Goal: Submit feedback/report problem: Submit feedback/report problem

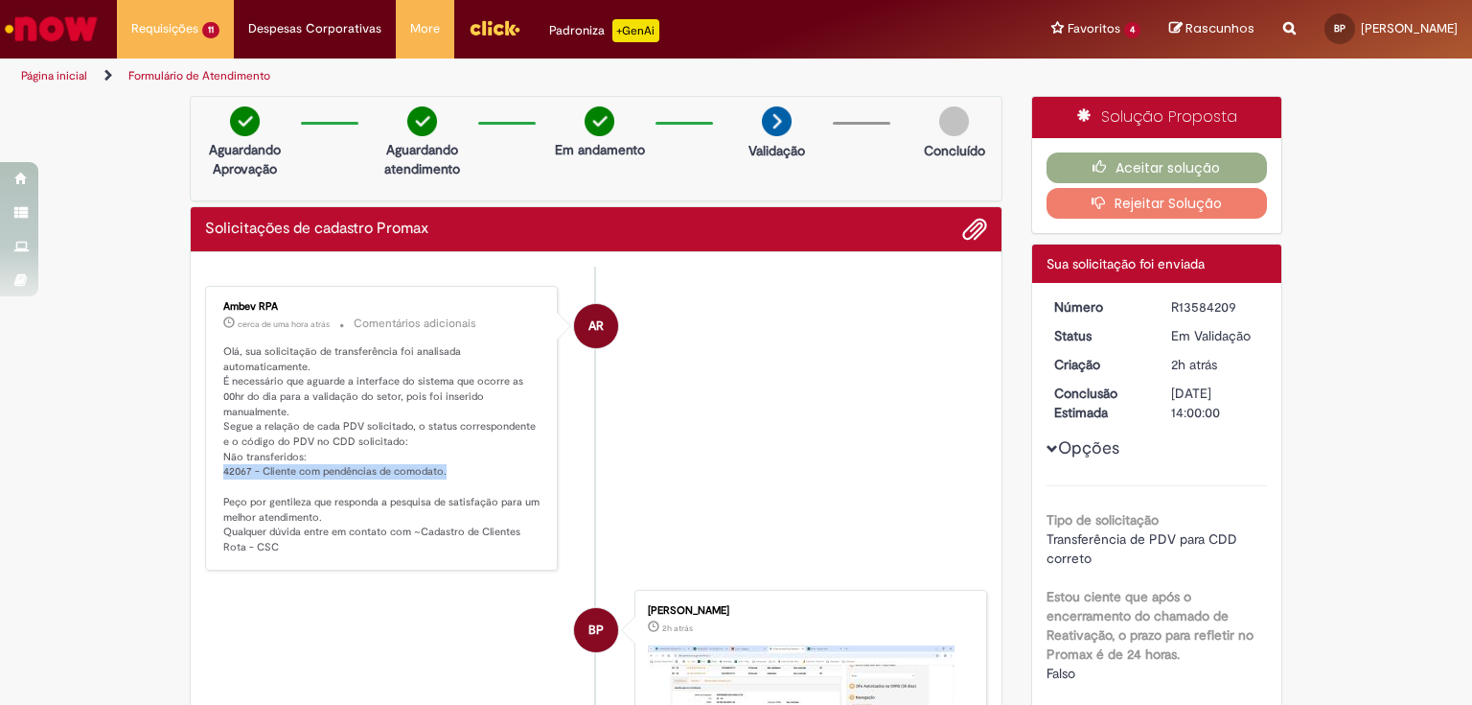
drag, startPoint x: 215, startPoint y: 453, endPoint x: 479, endPoint y: 450, distance: 264.6
click at [477, 451] on div "Ambev RPA cerca de uma hora atrás cerca de uma hora atrás Comentários adicionai…" at bounding box center [381, 427] width 341 height 273
click at [481, 449] on p "Olá, sua solicitação de transferência foi analisada automaticamente. É necessár…" at bounding box center [382, 449] width 319 height 211
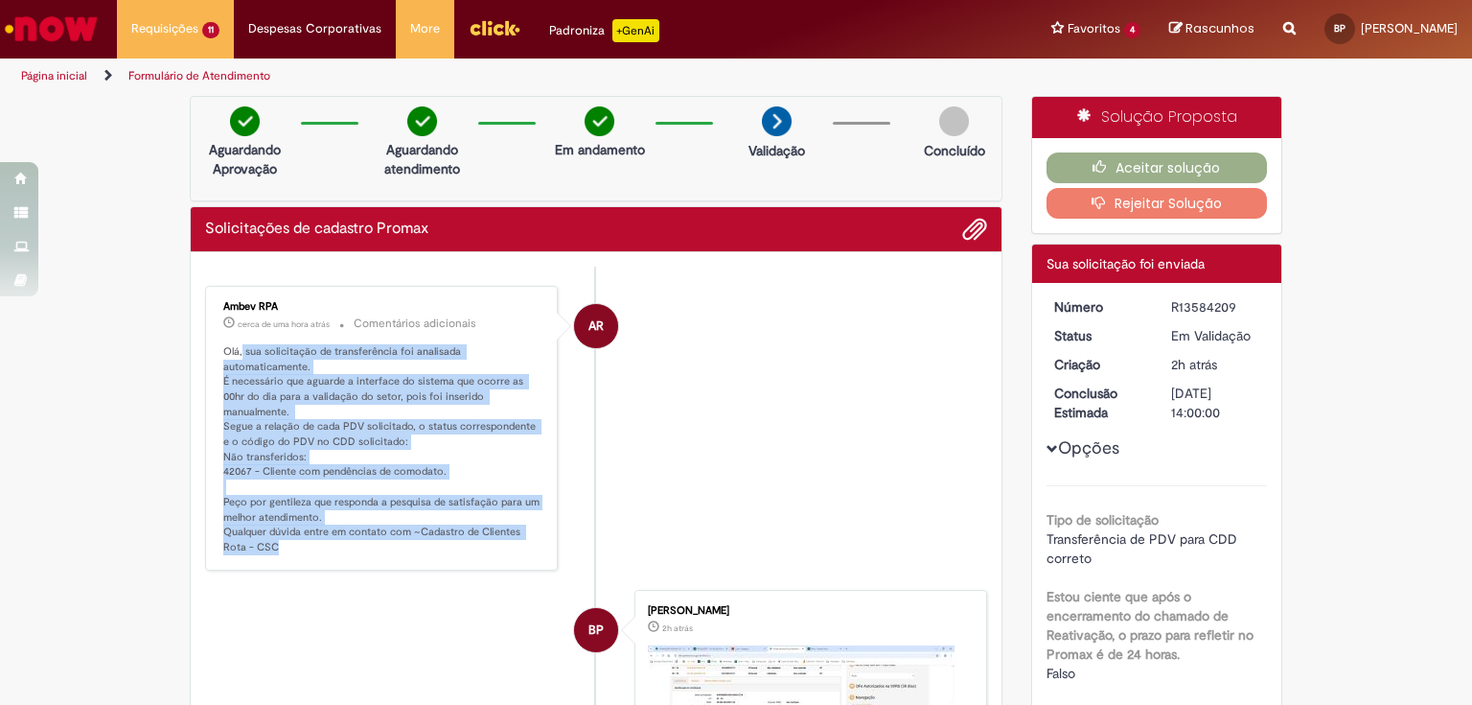
drag, startPoint x: 237, startPoint y: 351, endPoint x: 464, endPoint y: 539, distance: 294.8
click at [464, 539] on div "Ambev RPA cerca de uma hora atrás cerca de uma hora atrás Comentários adicionai…" at bounding box center [381, 427] width 341 height 273
click at [459, 533] on p "Olá, sua solicitação de transferência foi analisada automaticamente. É necessár…" at bounding box center [382, 449] width 319 height 211
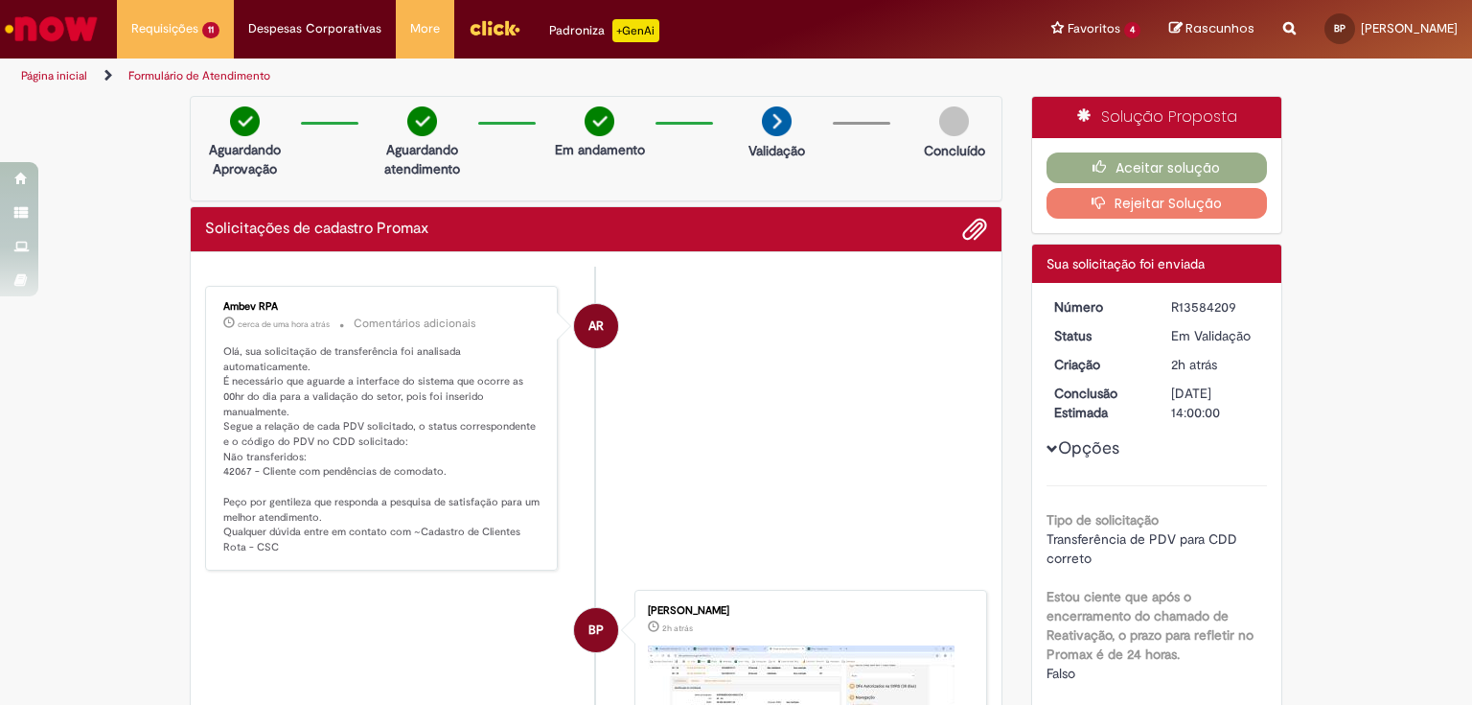
click at [462, 510] on p "Olá, sua solicitação de transferência foi analisada automaticamente. É necessár…" at bounding box center [382, 449] width 319 height 211
drag, startPoint x: 403, startPoint y: 511, endPoint x: 452, endPoint y: 535, distance: 55.3
click at [452, 535] on p "Olá, sua solicitação de transferência foi analisada automaticamente. É necessár…" at bounding box center [382, 449] width 319 height 211
click at [451, 533] on p "Olá, sua solicitação de transferência foi analisada automaticamente. É necessár…" at bounding box center [382, 449] width 319 height 211
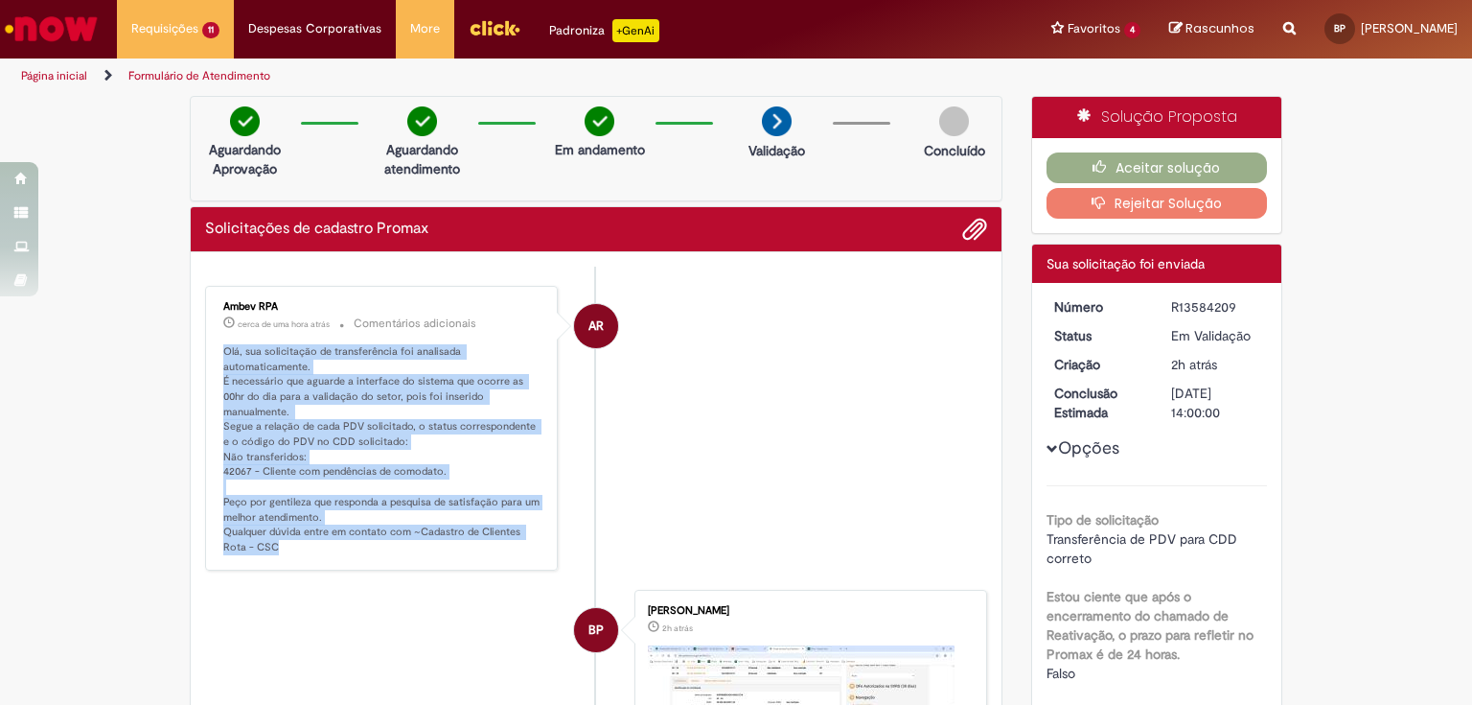
drag, startPoint x: 450, startPoint y: 533, endPoint x: 215, endPoint y: 336, distance: 306.8
click at [215, 336] on div "Ambev RPA cerca de uma hora atrás cerca de uma hora atrás Comentários adicionai…" at bounding box center [381, 427] width 341 height 273
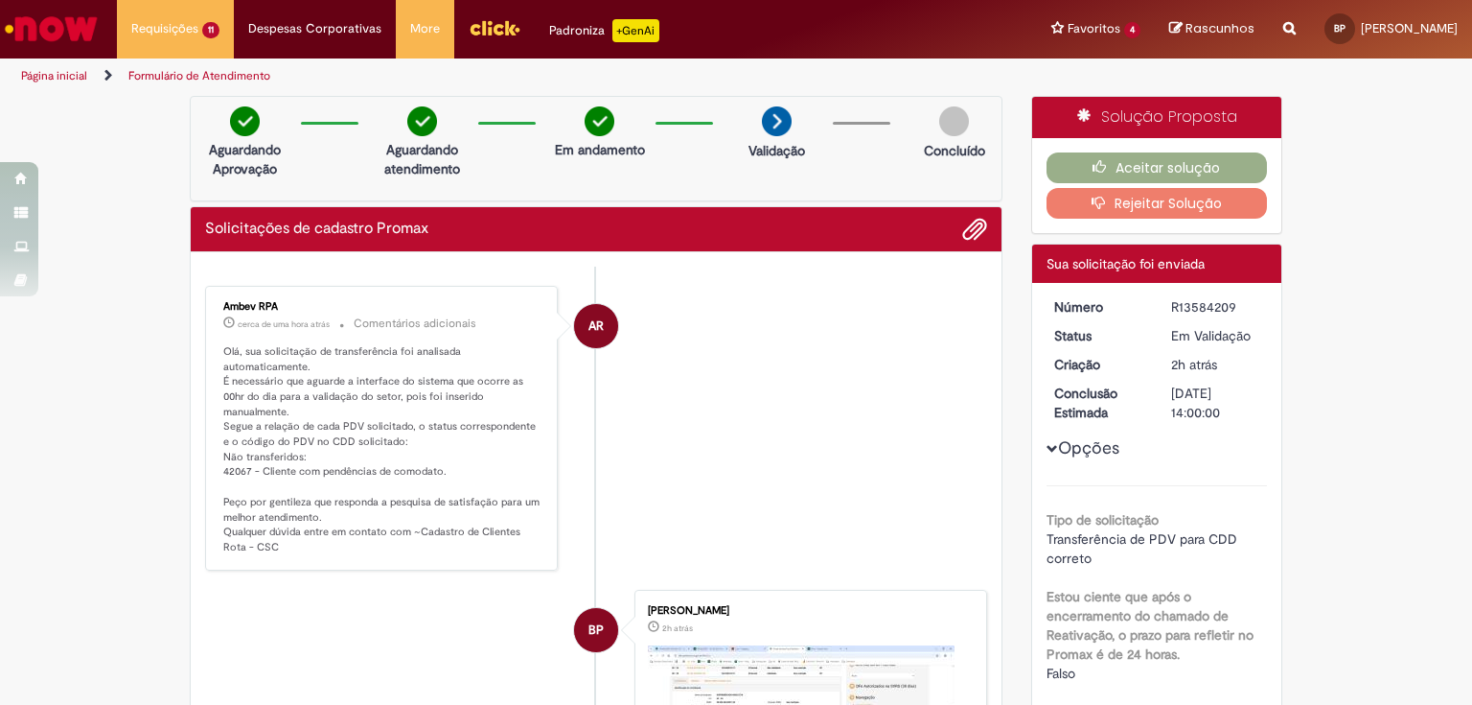
click at [786, 442] on li "AR Ambev RPA cerca de uma hora atrás cerca de uma hora atrás Comentários adicio…" at bounding box center [596, 428] width 782 height 285
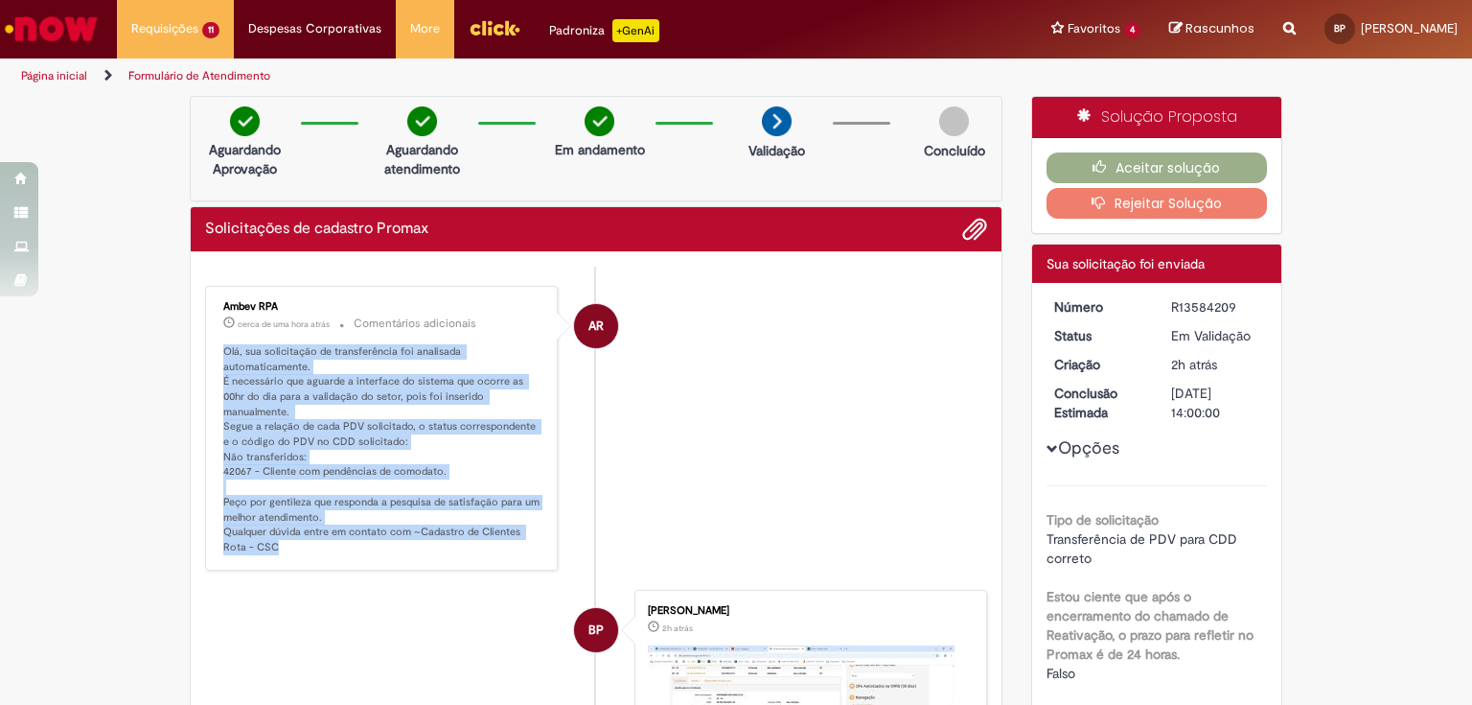
drag, startPoint x: 262, startPoint y: 526, endPoint x: 211, endPoint y: 350, distance: 183.6
click at [211, 350] on div "Ambev RPA cerca de uma hora atrás cerca de uma hora atrás Comentários adicionai…" at bounding box center [381, 427] width 341 height 273
click at [212, 349] on div "Ambev RPA cerca de uma hora atrás cerca de uma hora atrás Comentários adicionai…" at bounding box center [381, 427] width 341 height 273
click at [215, 342] on div "Ambev RPA cerca de uma hora atrás cerca de uma hora atrás Comentários adicionai…" at bounding box center [381, 427] width 341 height 273
drag, startPoint x: 218, startPoint y: 348, endPoint x: 393, endPoint y: 540, distance: 259.9
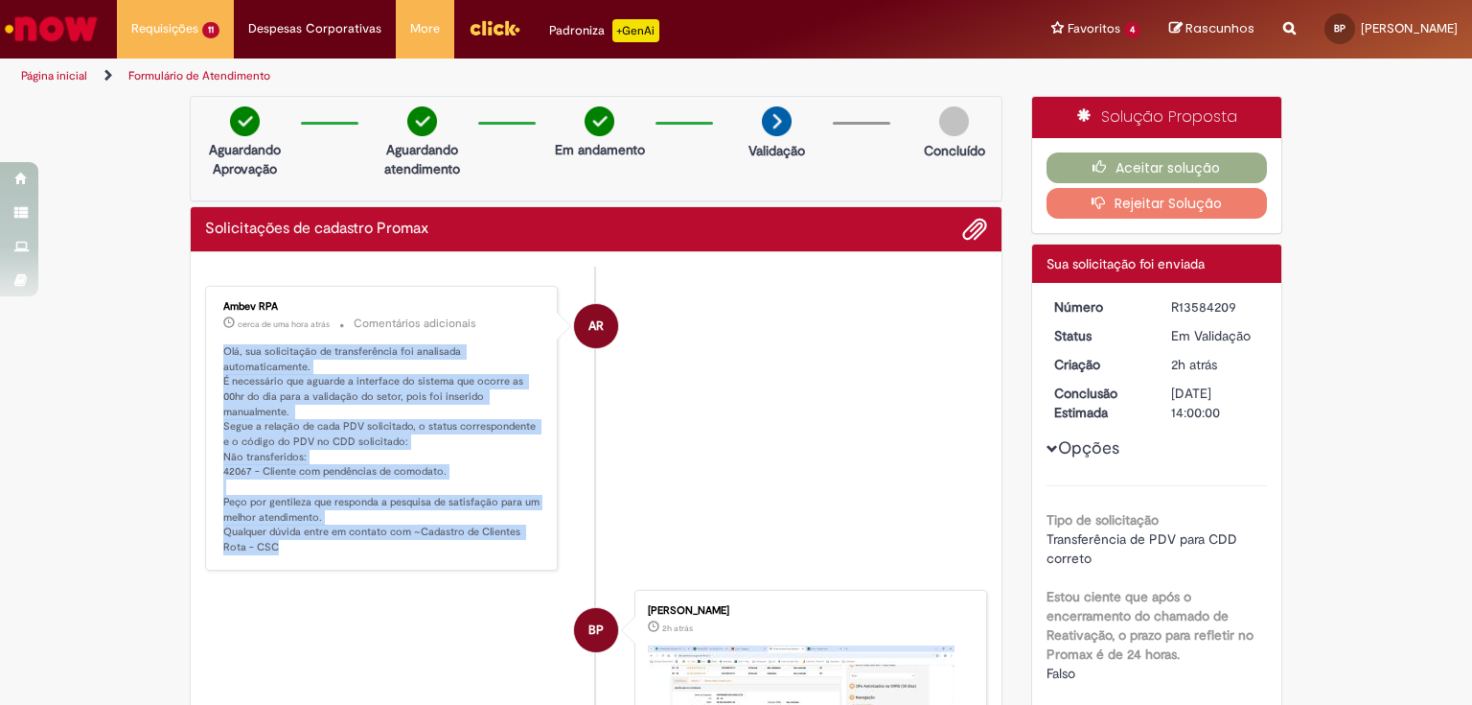
click at [393, 540] on div "Ambev RPA cerca de uma hora atrás cerca de uma hora atrás Comentários adicionai…" at bounding box center [381, 427] width 341 height 273
click at [389, 532] on p "Olá, sua solicitação de transferência foi analisada automaticamente. É necessár…" at bounding box center [382, 449] width 319 height 211
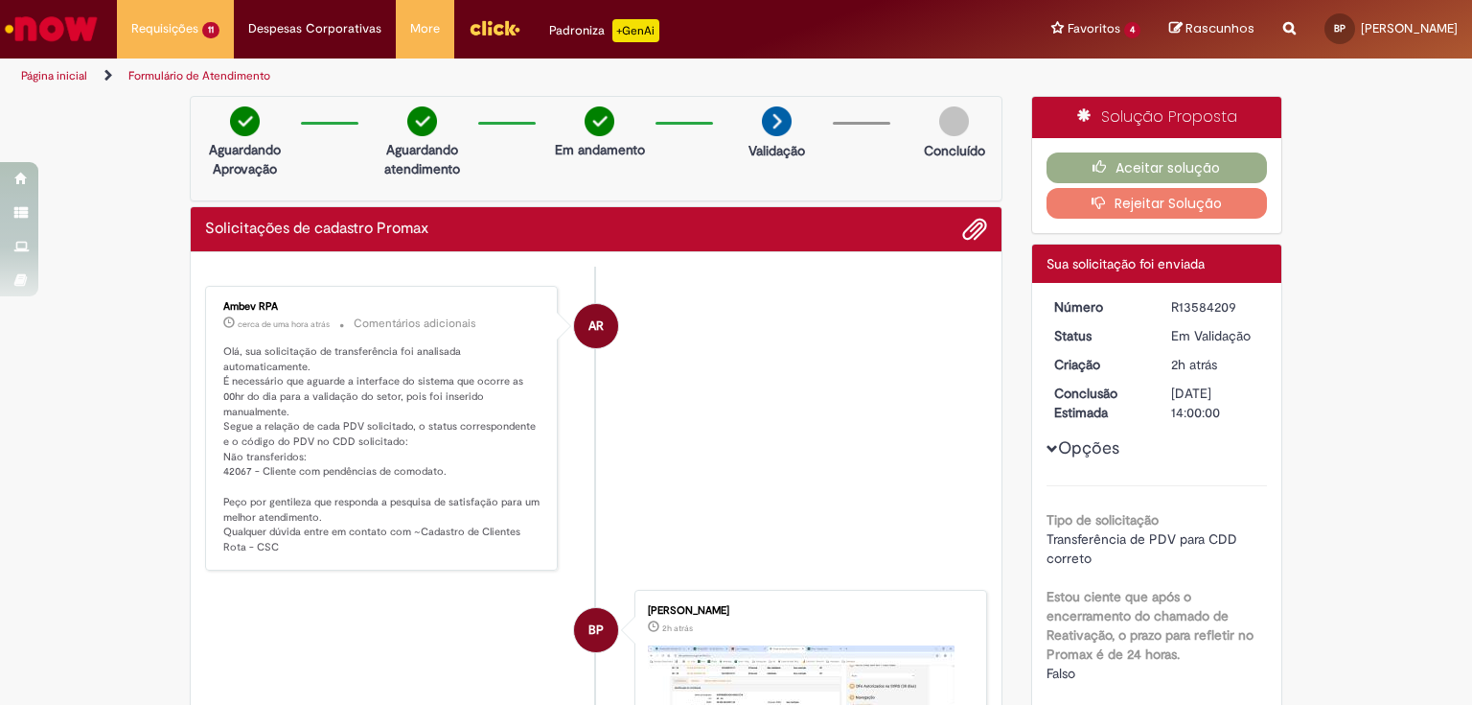
click at [787, 406] on li "AR Ambev RPA cerca de uma hora atrás cerca de uma hora atrás Comentários adicio…" at bounding box center [596, 428] width 782 height 285
click at [1111, 199] on button "Rejeitar Solução" at bounding box center [1157, 203] width 221 height 31
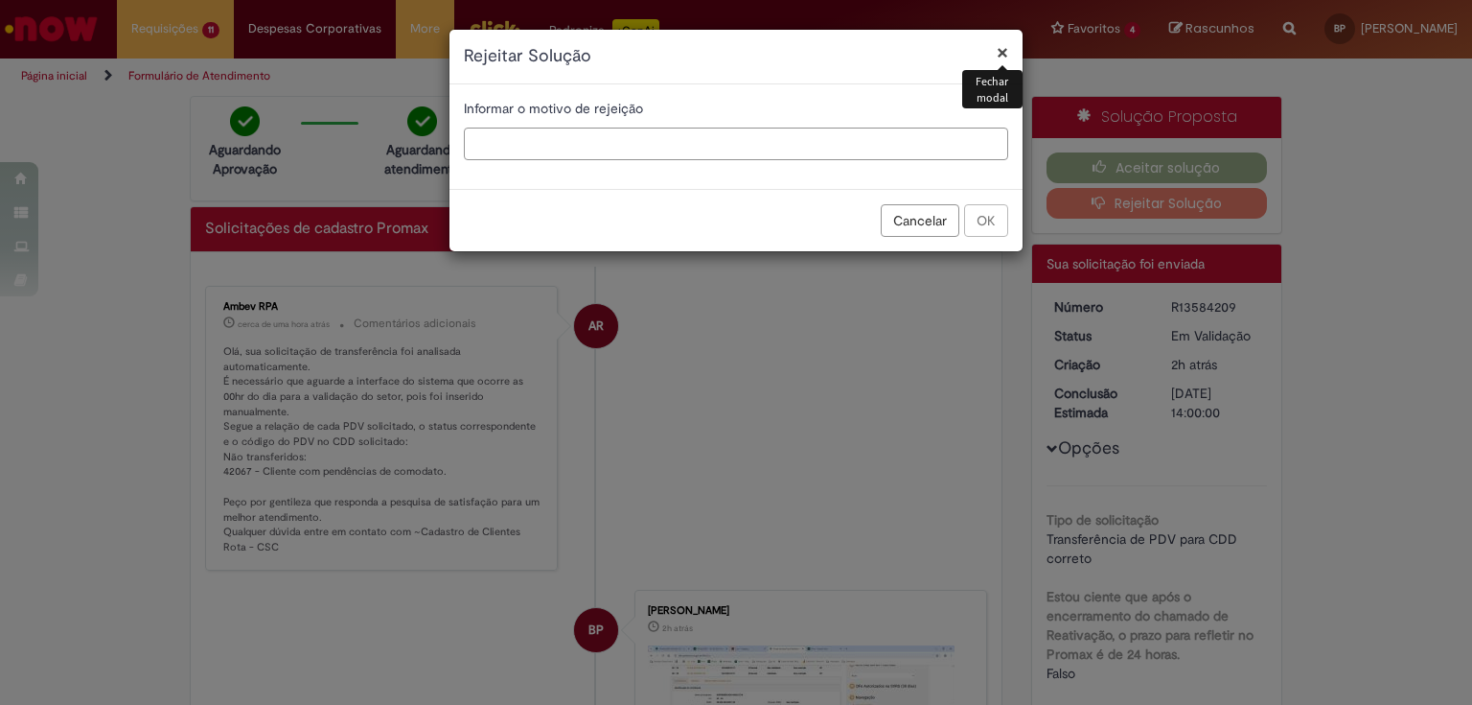
click at [670, 137] on input "text" at bounding box center [736, 143] width 544 height 33
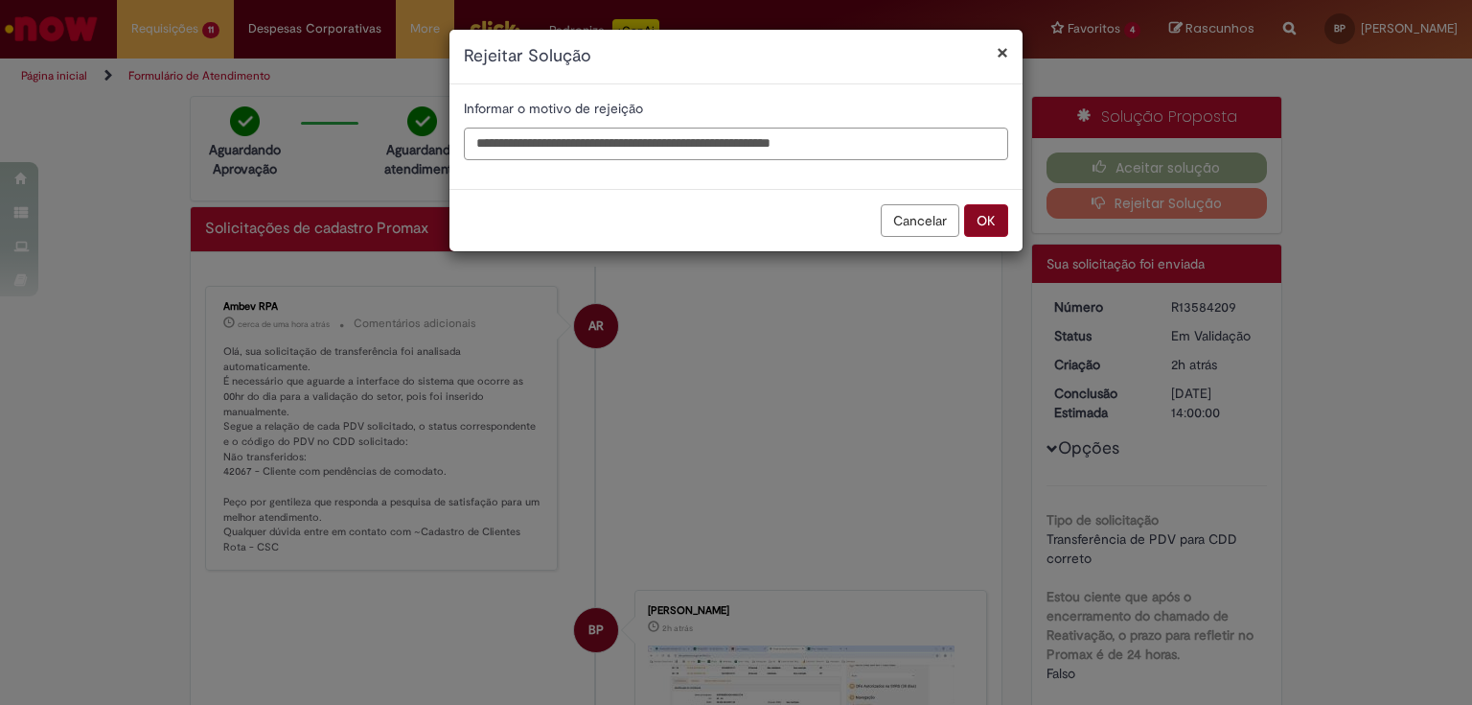
type input "**********"
drag, startPoint x: 990, startPoint y: 214, endPoint x: 952, endPoint y: 152, distance: 72.3
click at [952, 158] on div "**********" at bounding box center [736, 140] width 575 height 223
click at [955, 144] on input "**********" at bounding box center [736, 143] width 544 height 33
click at [984, 212] on button "OK" at bounding box center [986, 220] width 44 height 33
